Goal: Task Accomplishment & Management: Use online tool/utility

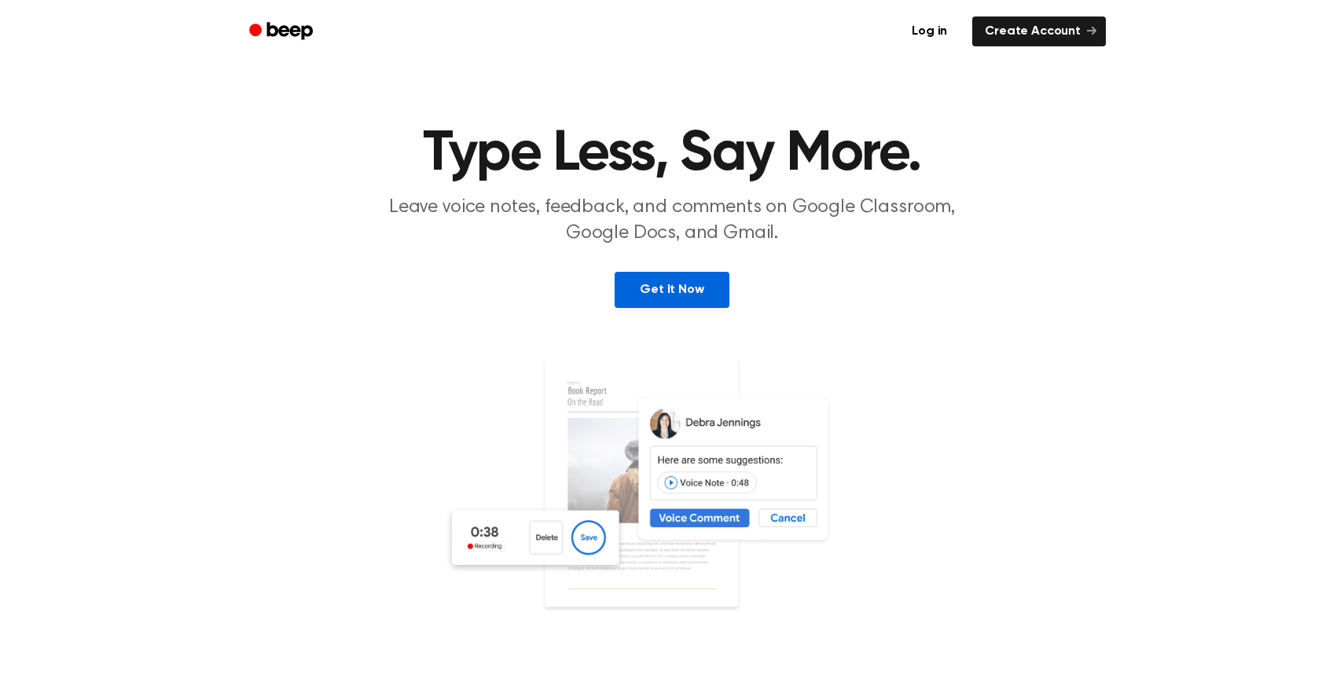
click at [684, 288] on link "Get It Now" at bounding box center [672, 290] width 114 height 36
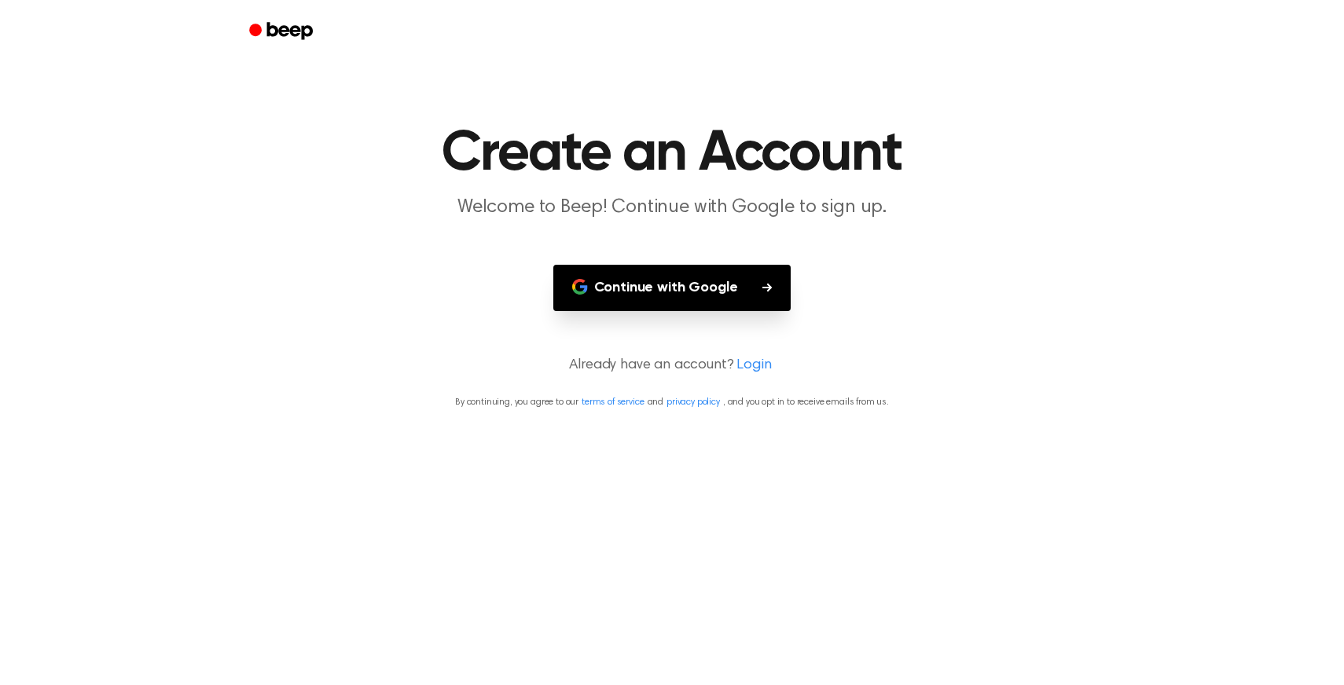
click at [682, 288] on button "Continue with Google" at bounding box center [672, 288] width 238 height 46
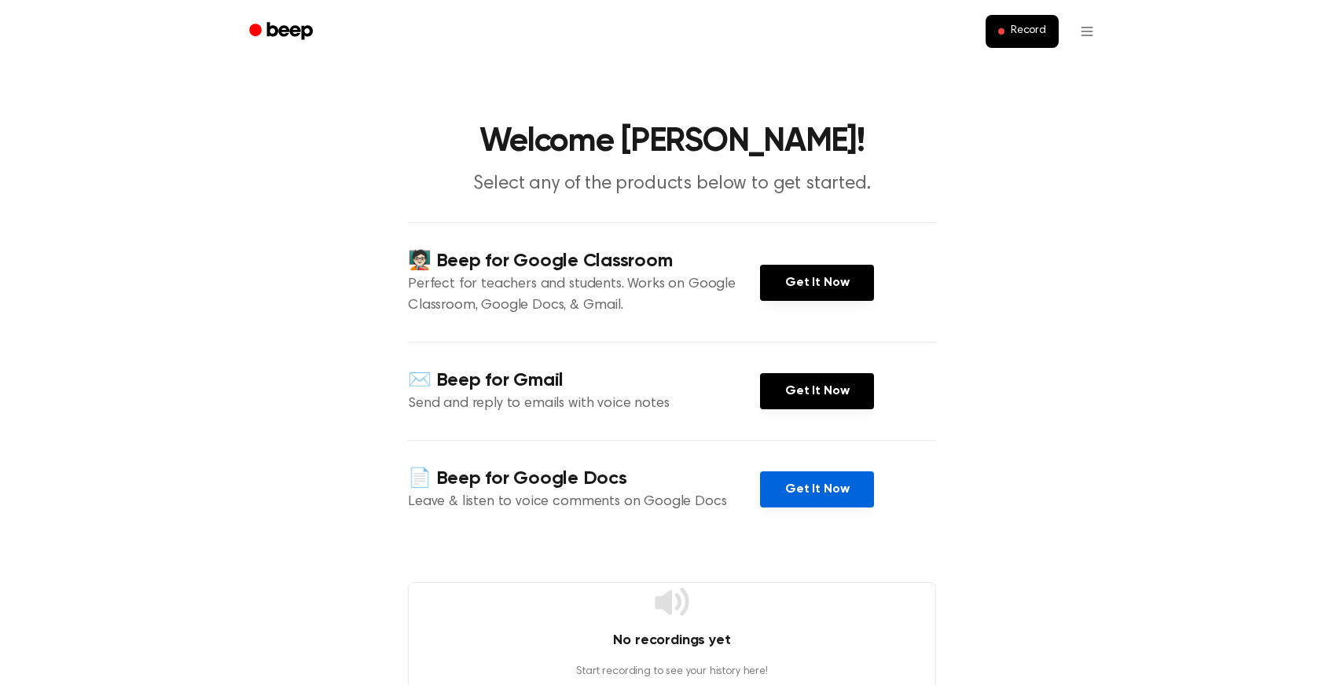
click at [790, 491] on link "Get It Now" at bounding box center [817, 490] width 114 height 36
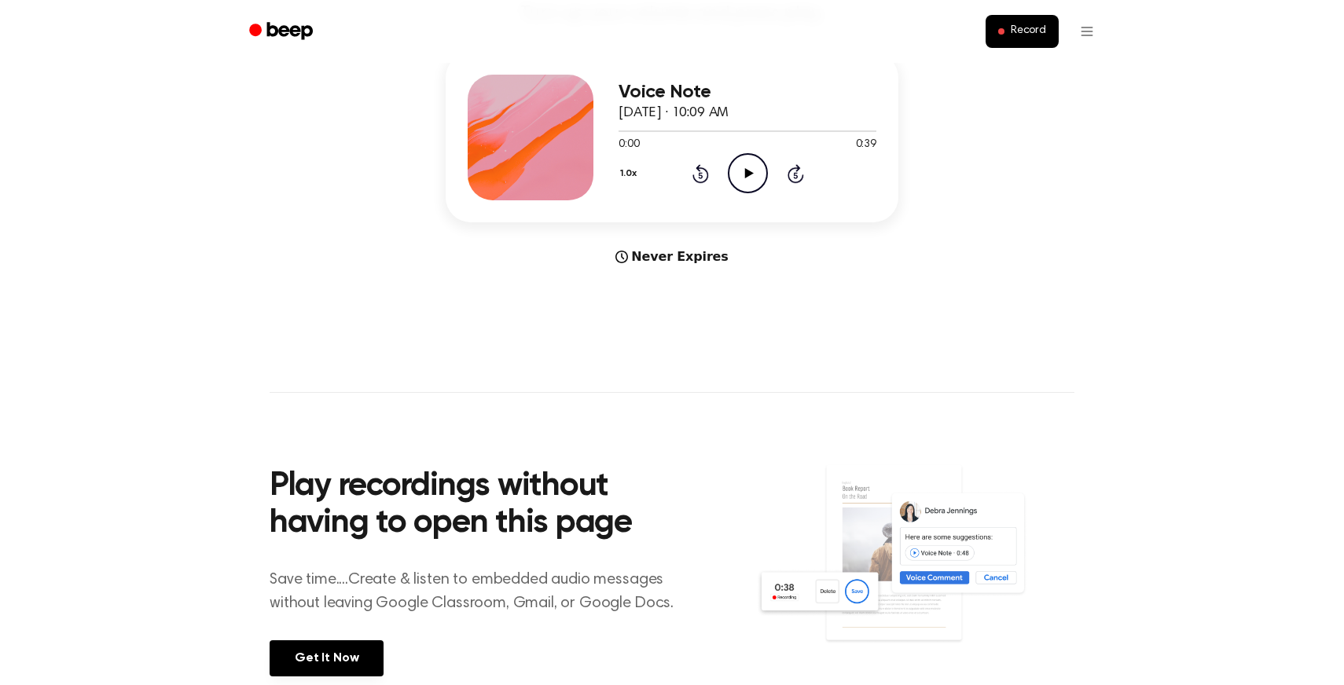
scroll to position [198, 0]
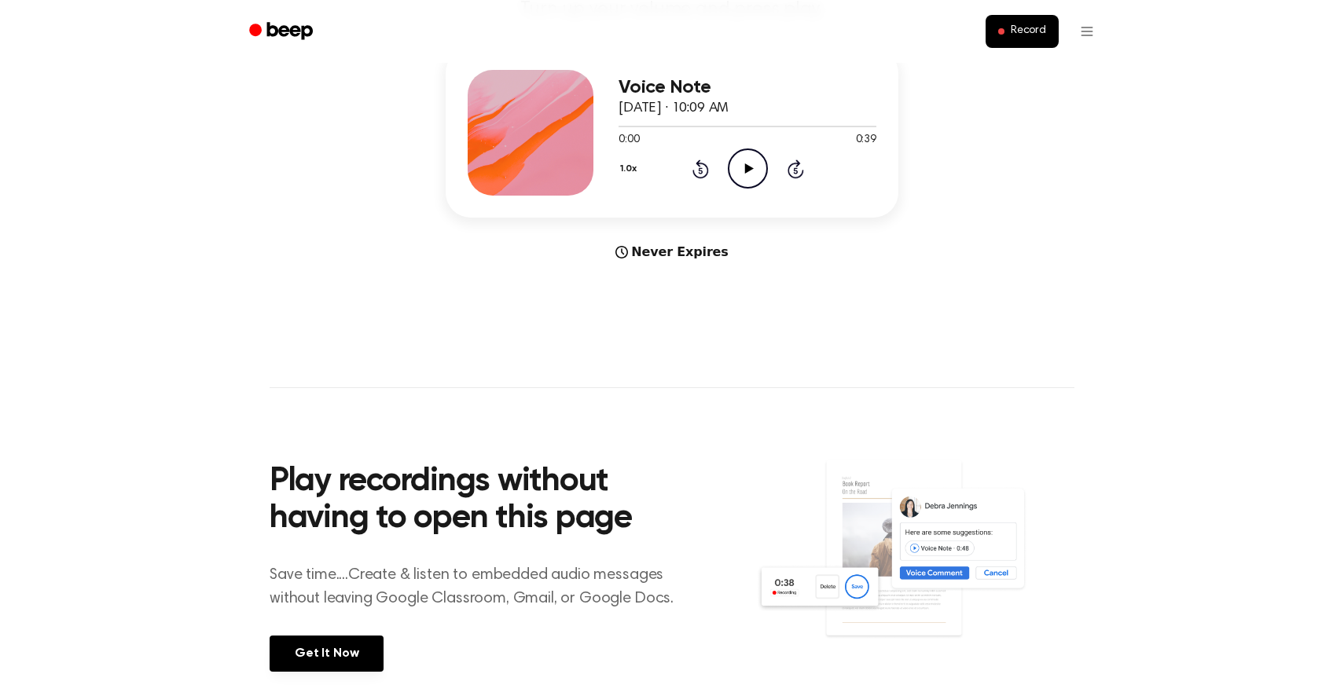
click at [672, 259] on div "Never Expires" at bounding box center [672, 252] width 453 height 19
click at [1015, 35] on span "Record" at bounding box center [1028, 31] width 35 height 14
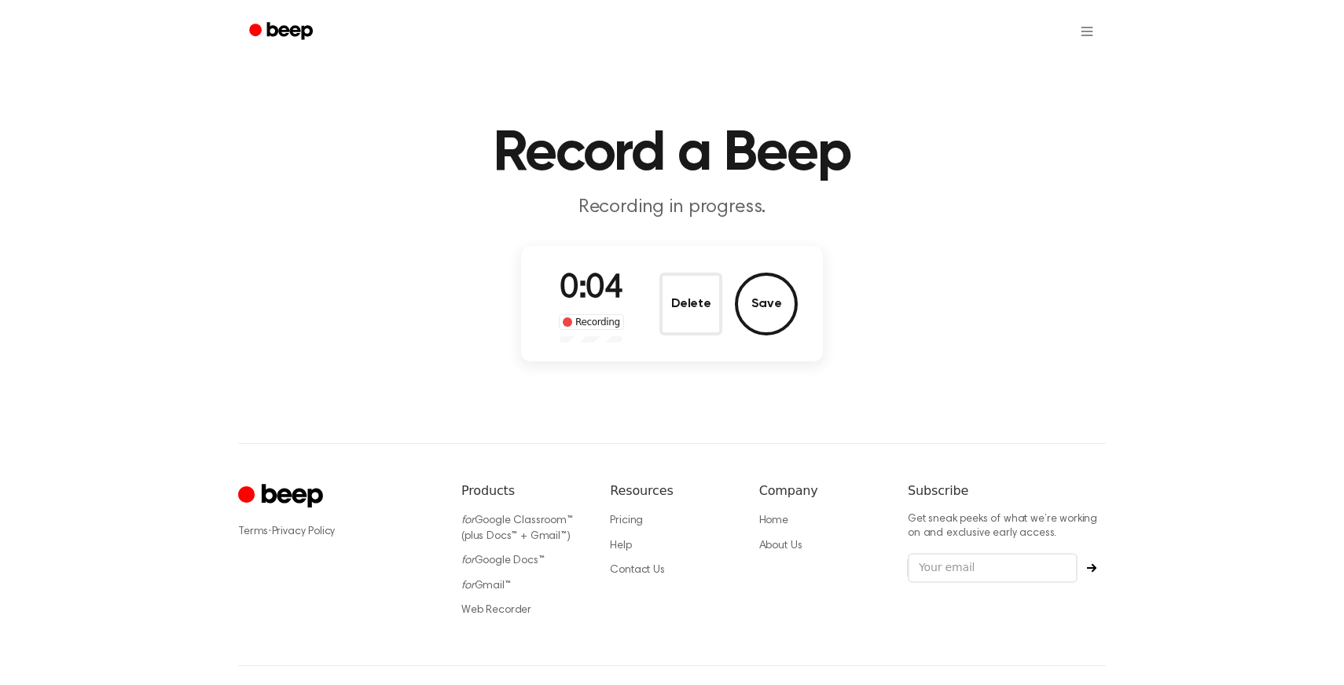
click at [636, 303] on div "0:04 Recording Delete Save" at bounding box center [672, 304] width 252 height 78
click at [665, 307] on button "Delete" at bounding box center [690, 304] width 63 height 63
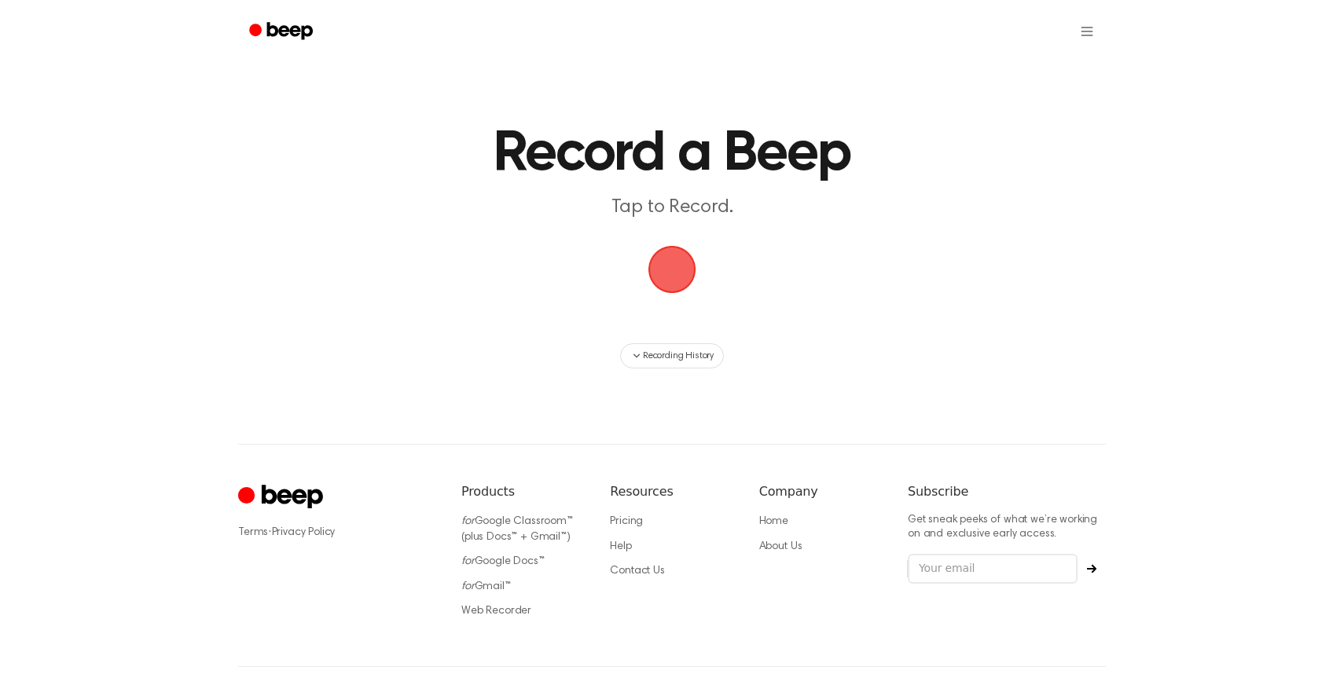
click at [659, 275] on span "button" at bounding box center [672, 270] width 44 height 44
click at [670, 223] on main "Record a Beep Tap to Record. Recording History" at bounding box center [672, 184] width 1344 height 369
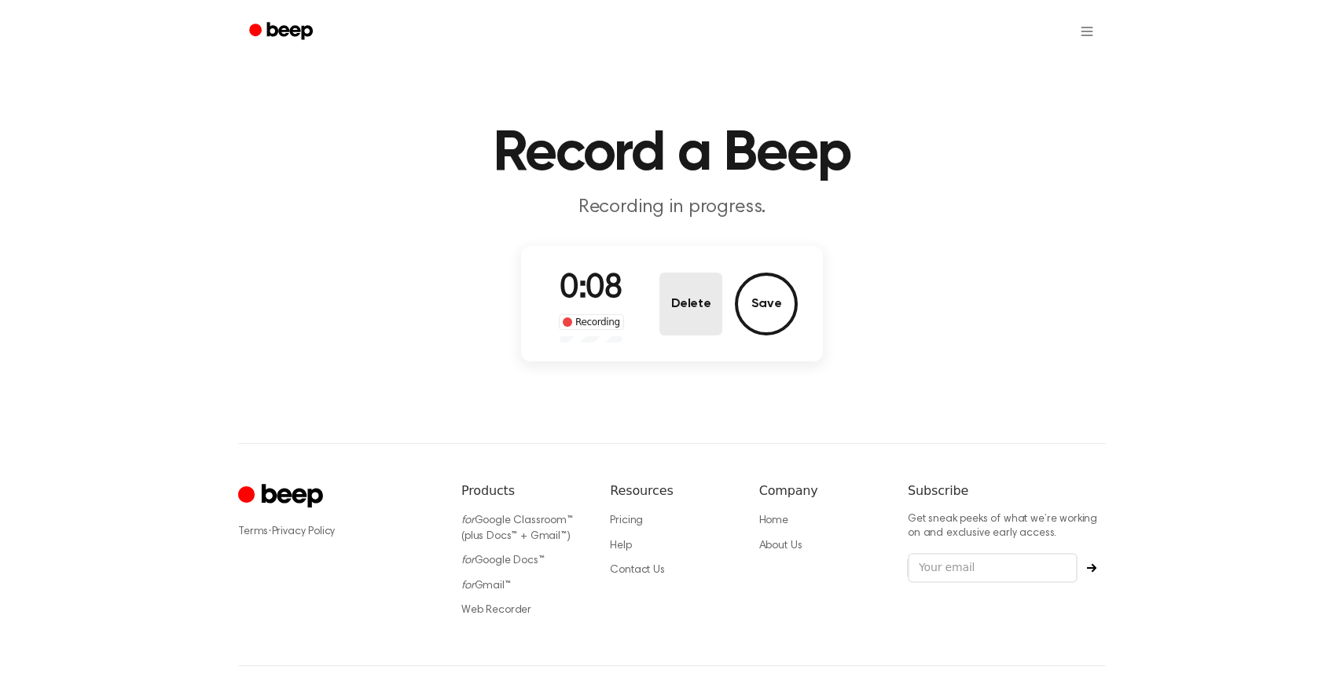
click at [698, 290] on button "Delete" at bounding box center [690, 304] width 63 height 63
